Goal: Task Accomplishment & Management: Use online tool/utility

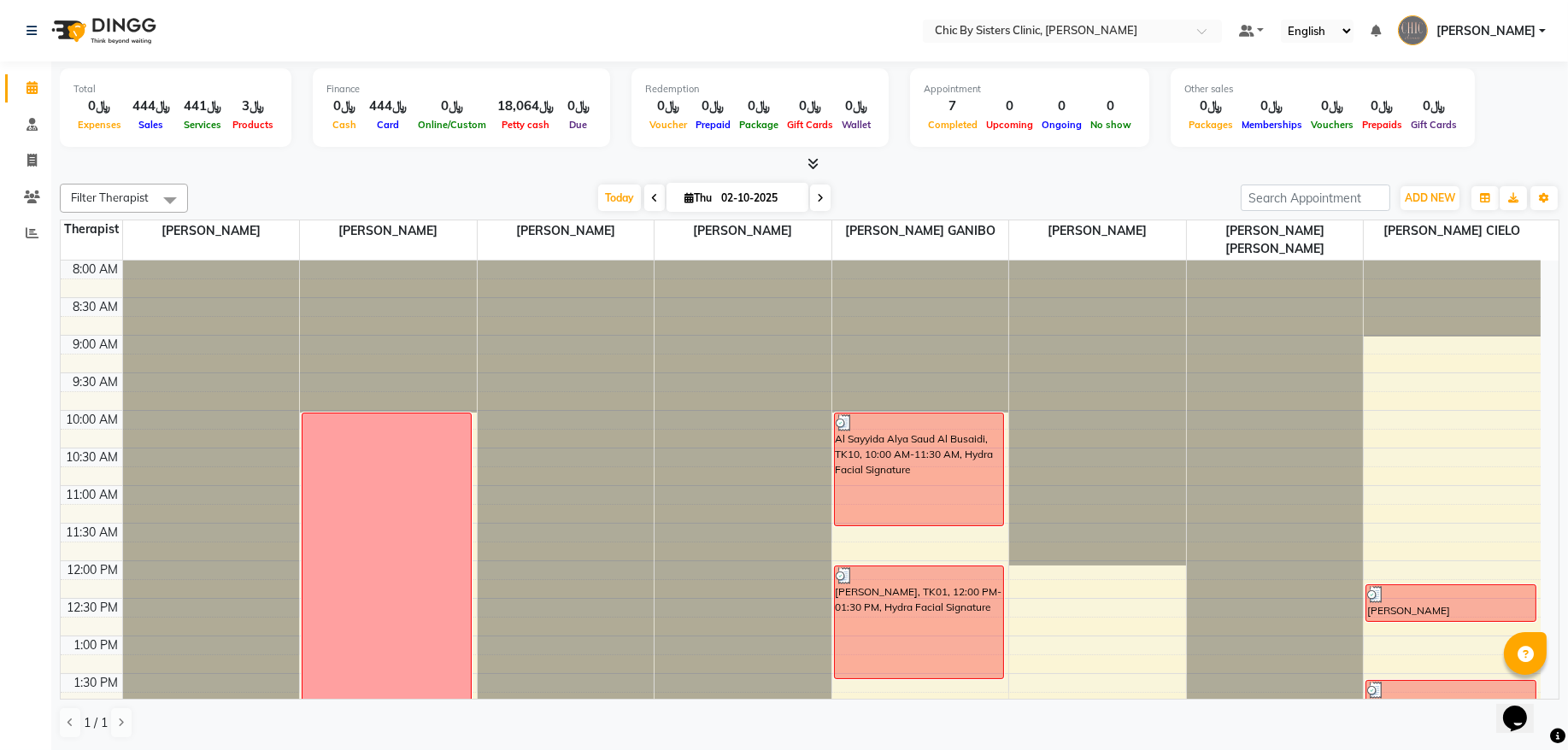
scroll to position [783, 0]
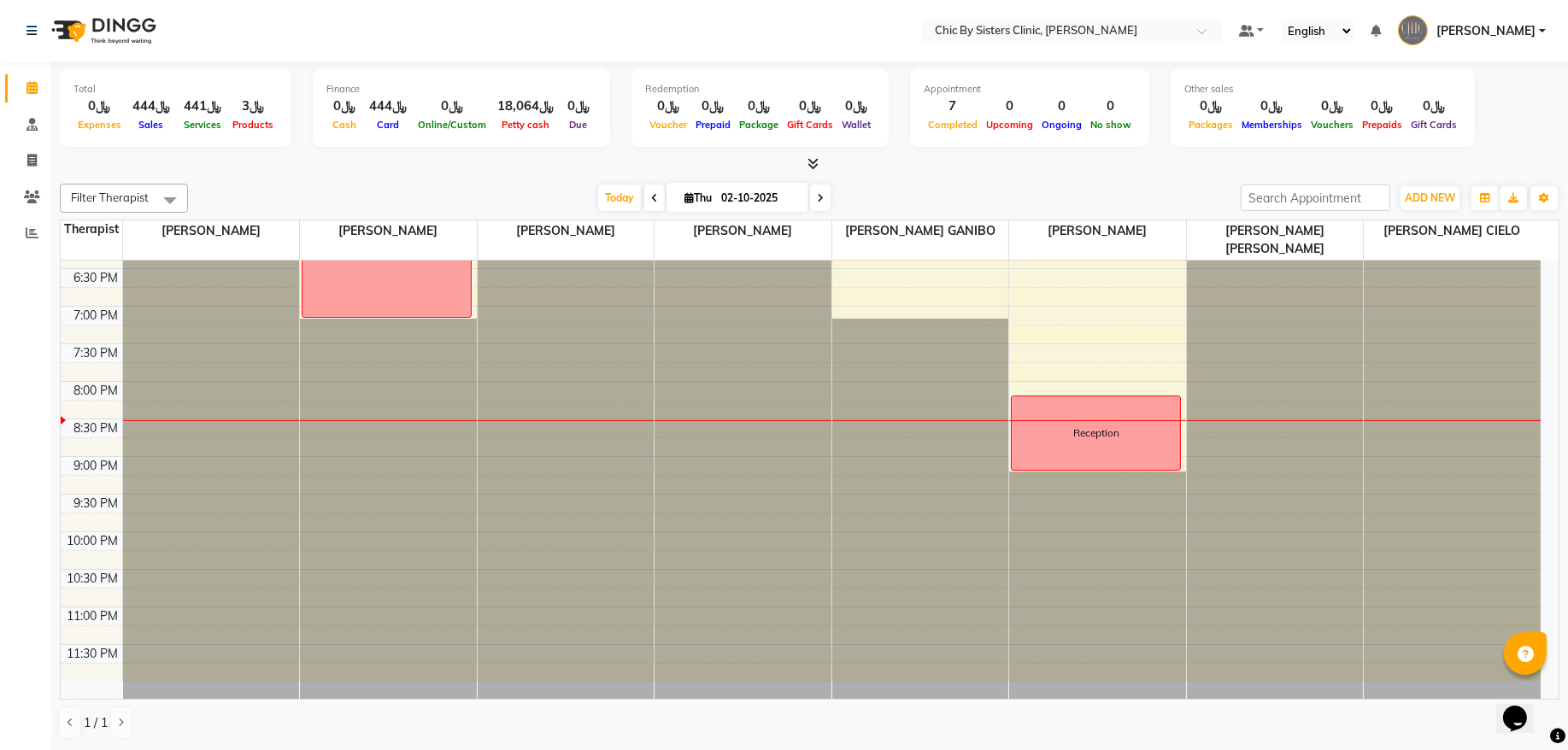
click at [685, 196] on icon at bounding box center [689, 198] width 10 height 11
select select "10"
select select "2025"
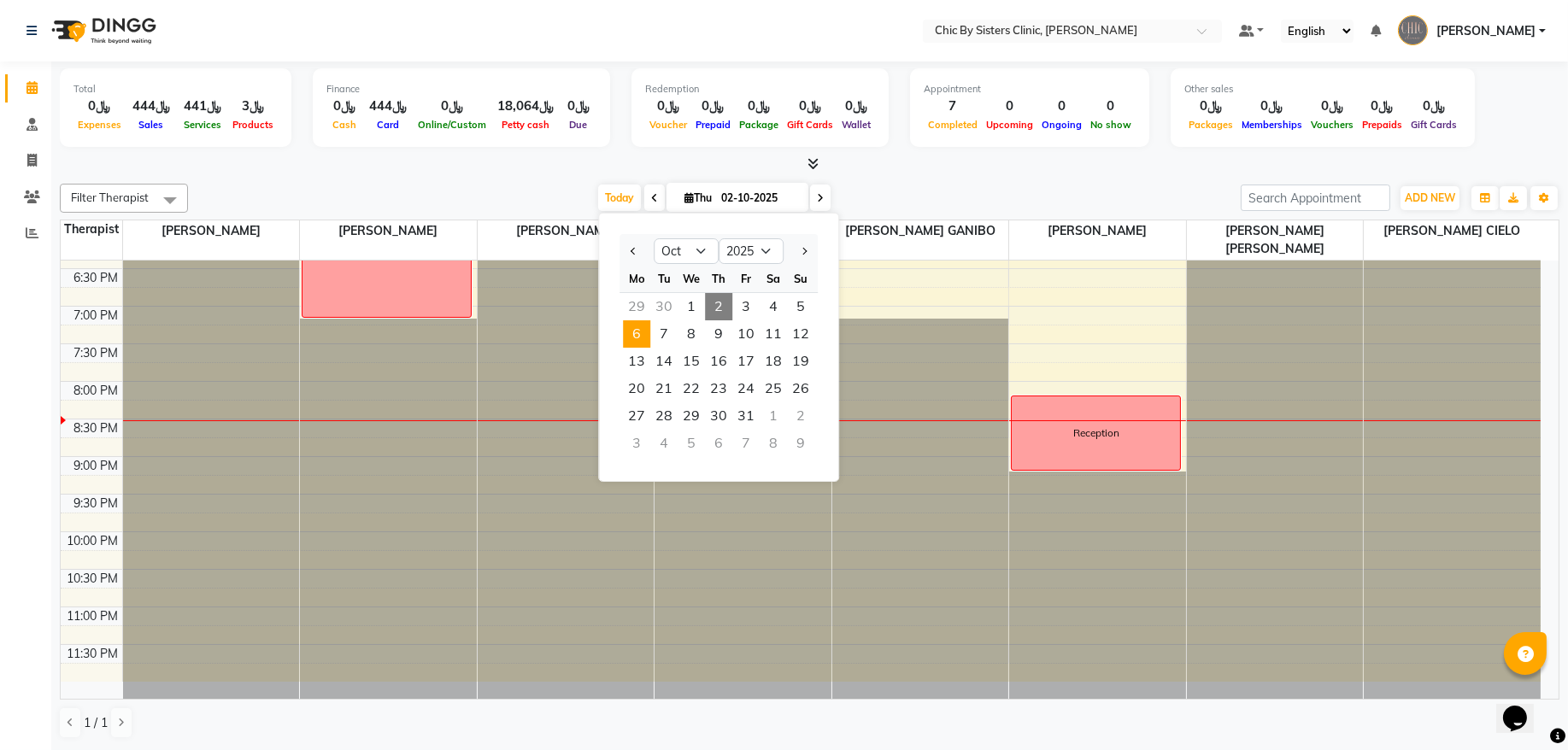
click at [641, 338] on span "6" at bounding box center [636, 333] width 28 height 28
type input "[DATE]"
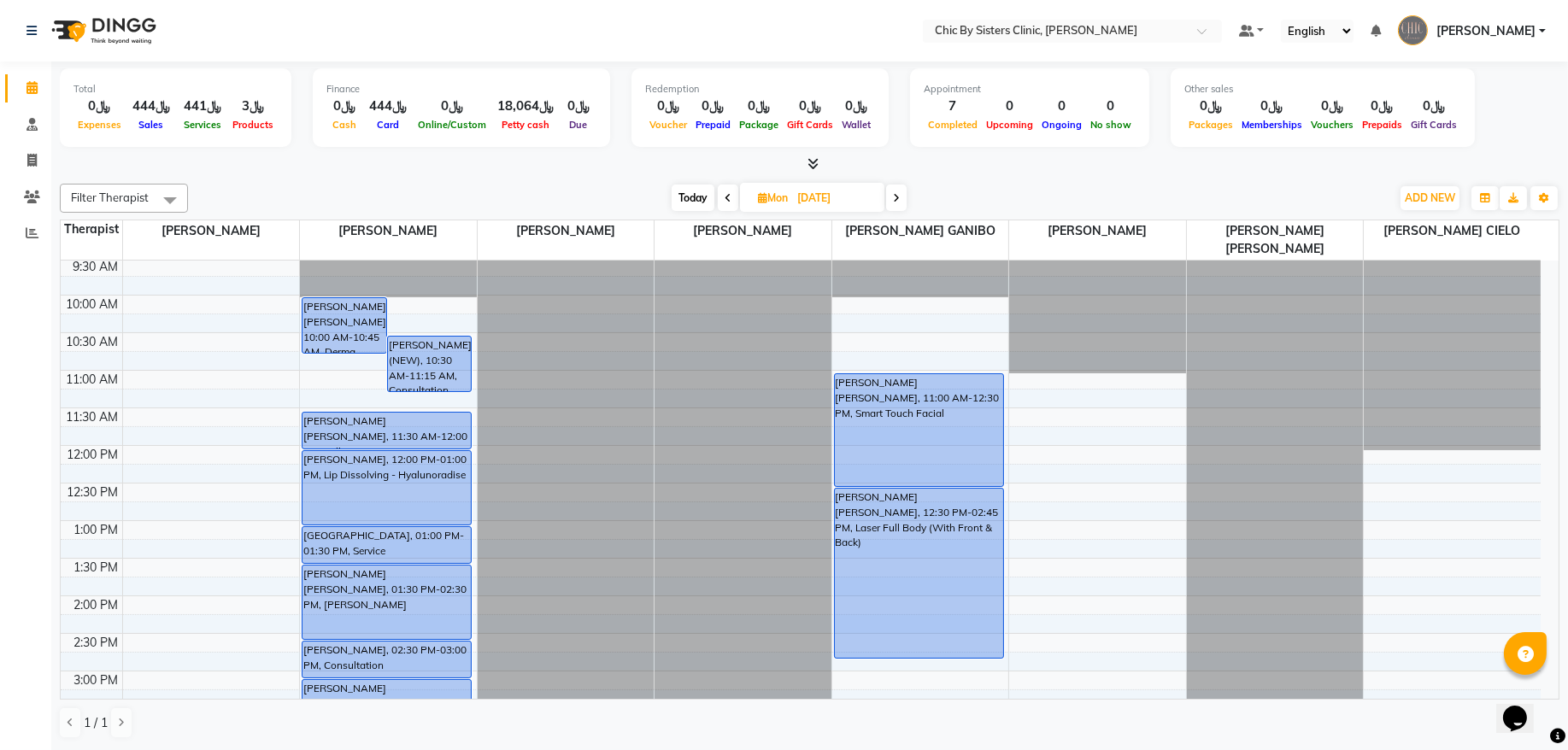
scroll to position [346, 0]
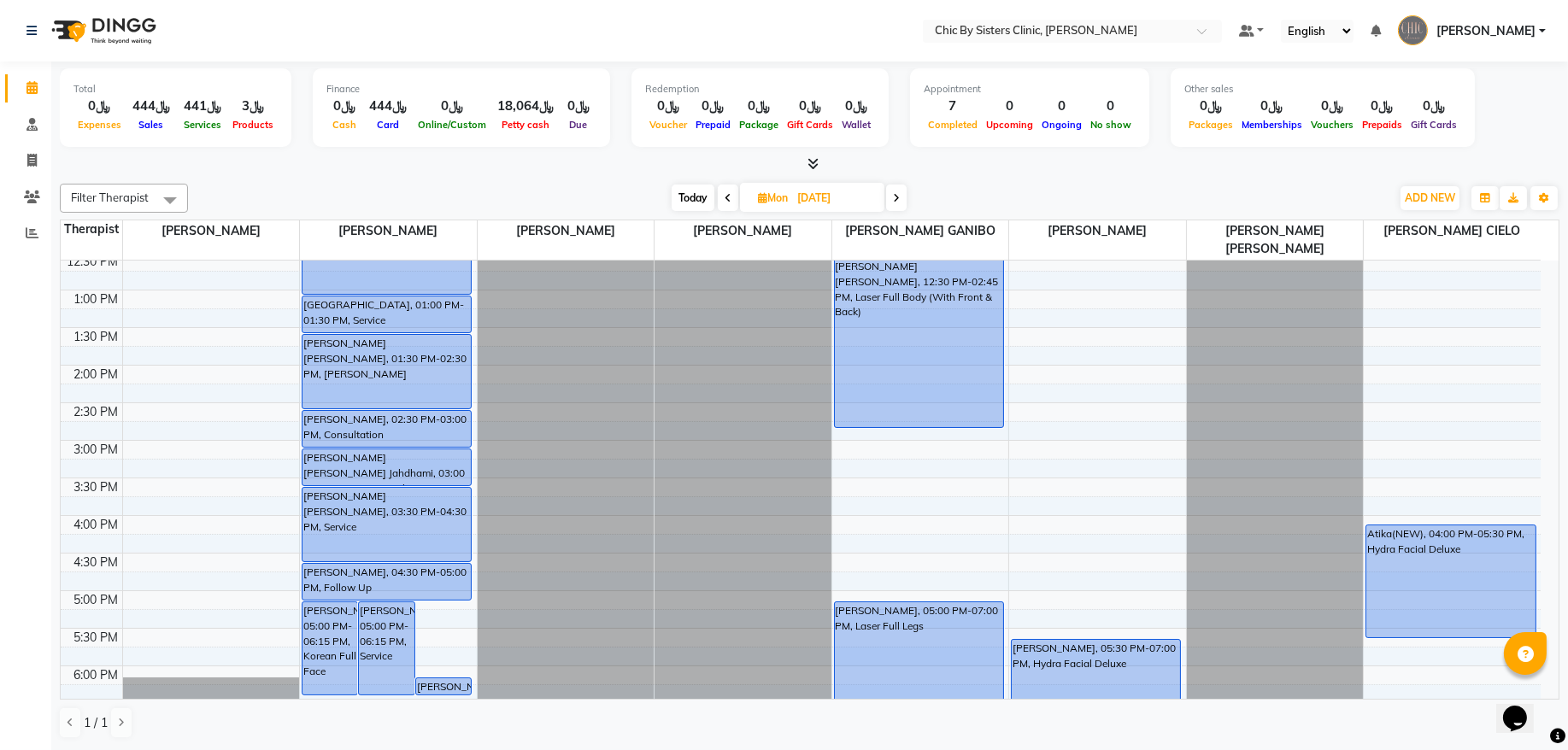
click at [1509, 34] on span "[PERSON_NAME]" at bounding box center [1486, 31] width 99 height 18
click at [1476, 121] on link "Sign out" at bounding box center [1458, 122] width 156 height 27
